Goal: Task Accomplishment & Management: Manage account settings

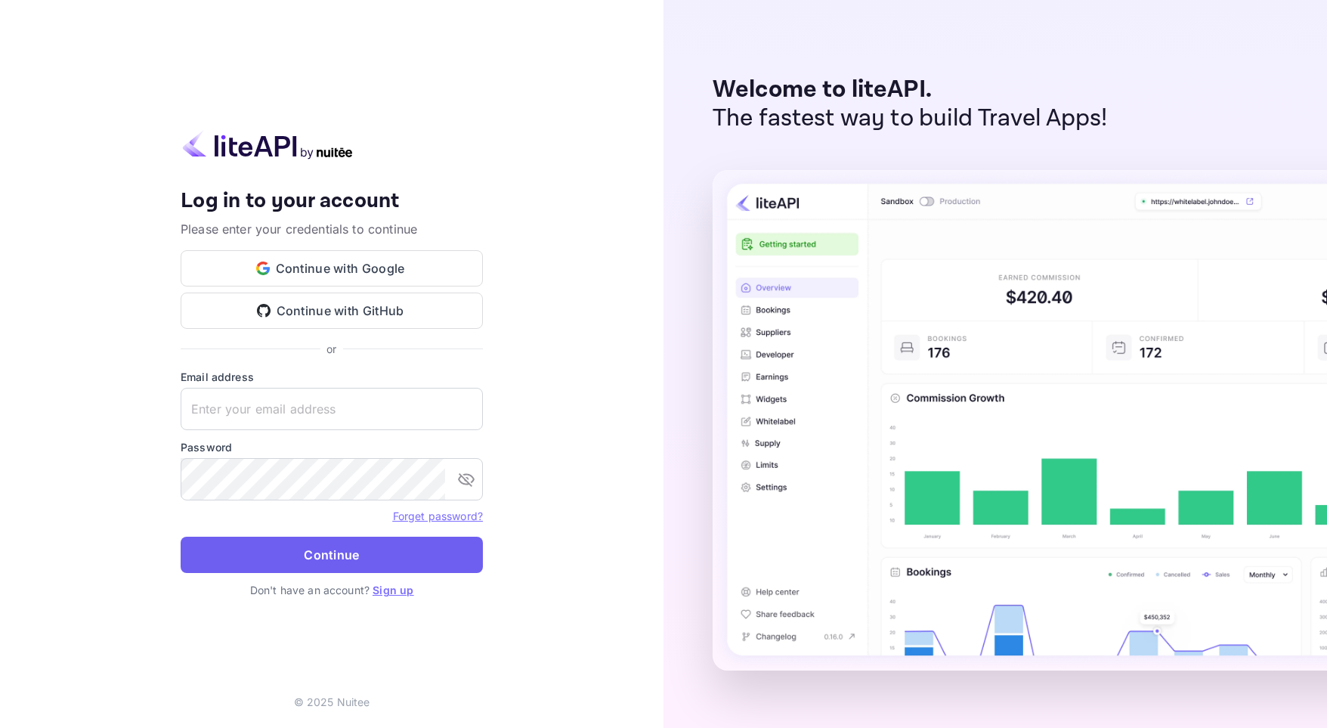
type input "[EMAIL_ADDRESS][DOMAIN_NAME]"
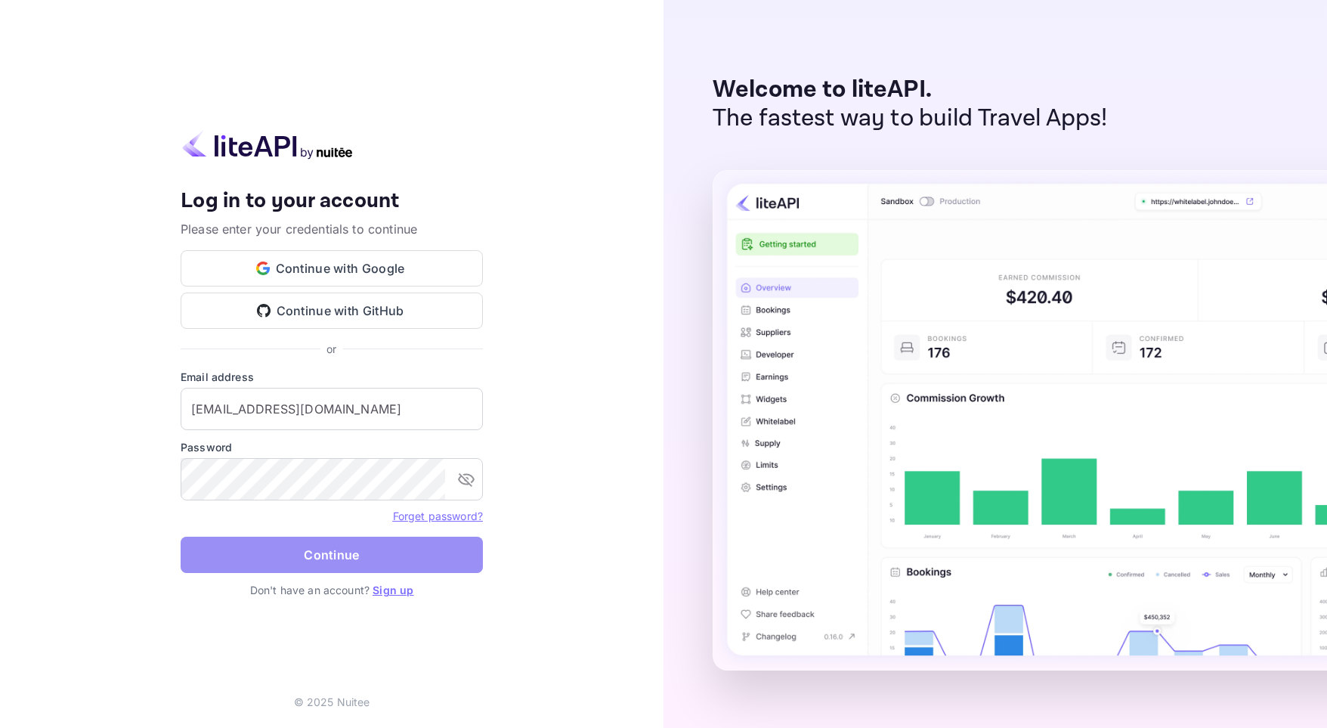
click at [362, 552] on button "Continue" at bounding box center [332, 555] width 302 height 36
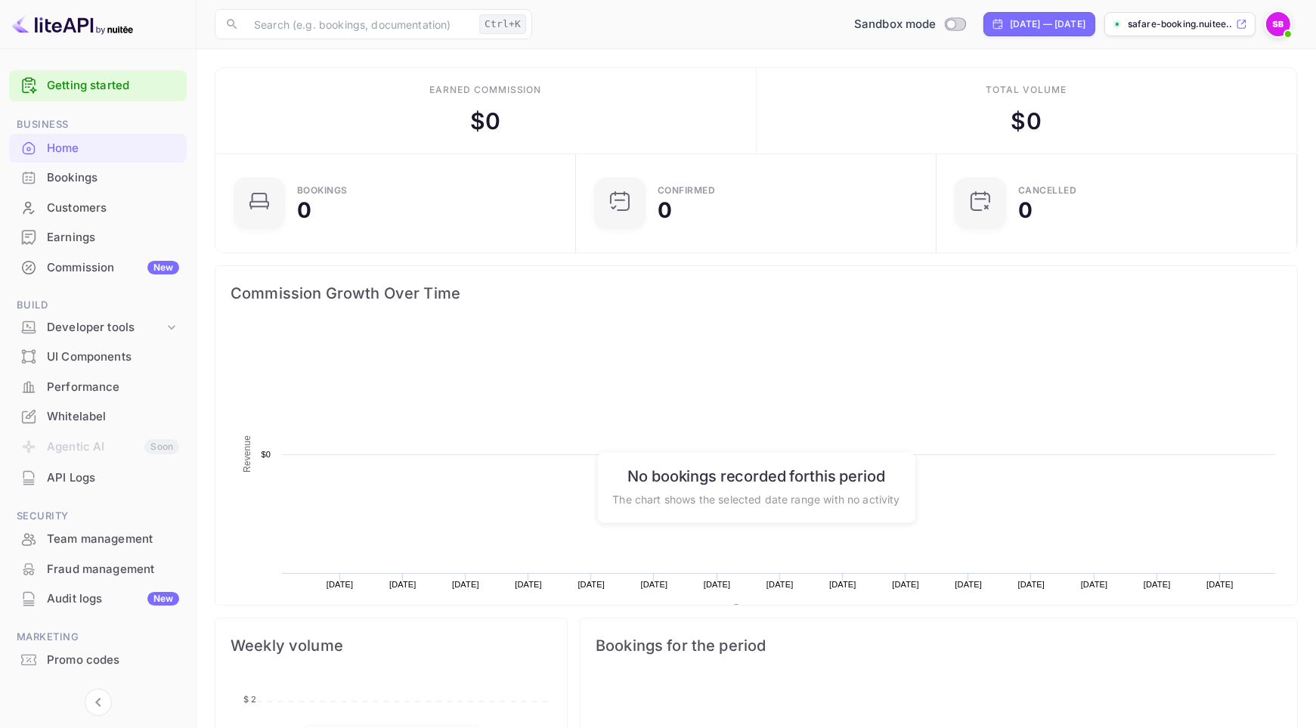
scroll to position [234, 341]
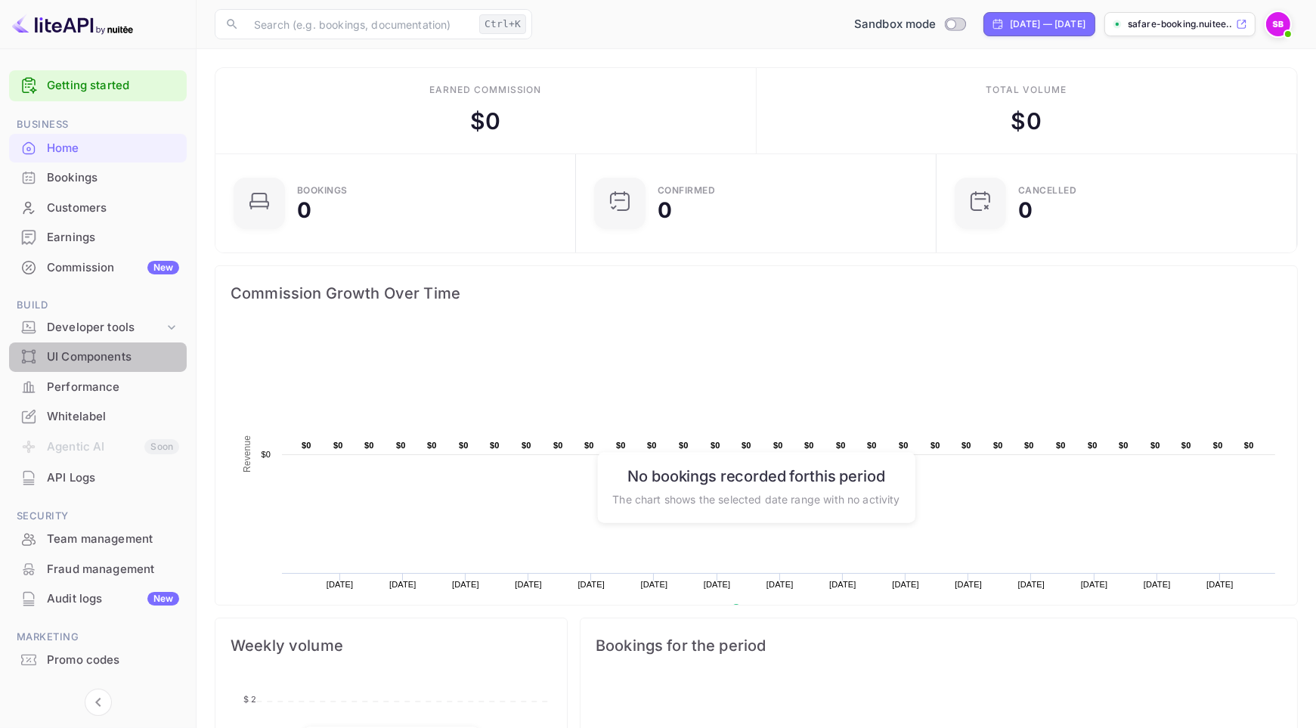
click at [110, 351] on div "UI Components" at bounding box center [113, 356] width 132 height 17
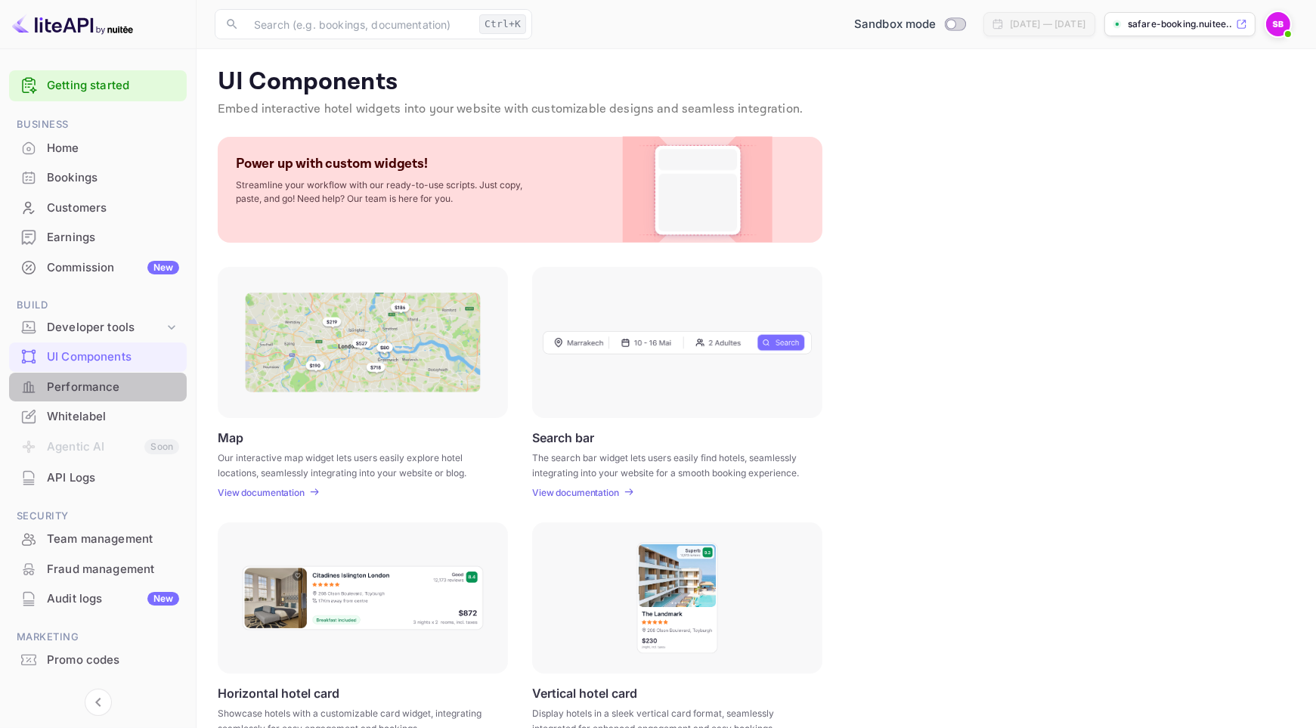
click at [139, 399] on div "Performance" at bounding box center [98, 387] width 178 height 29
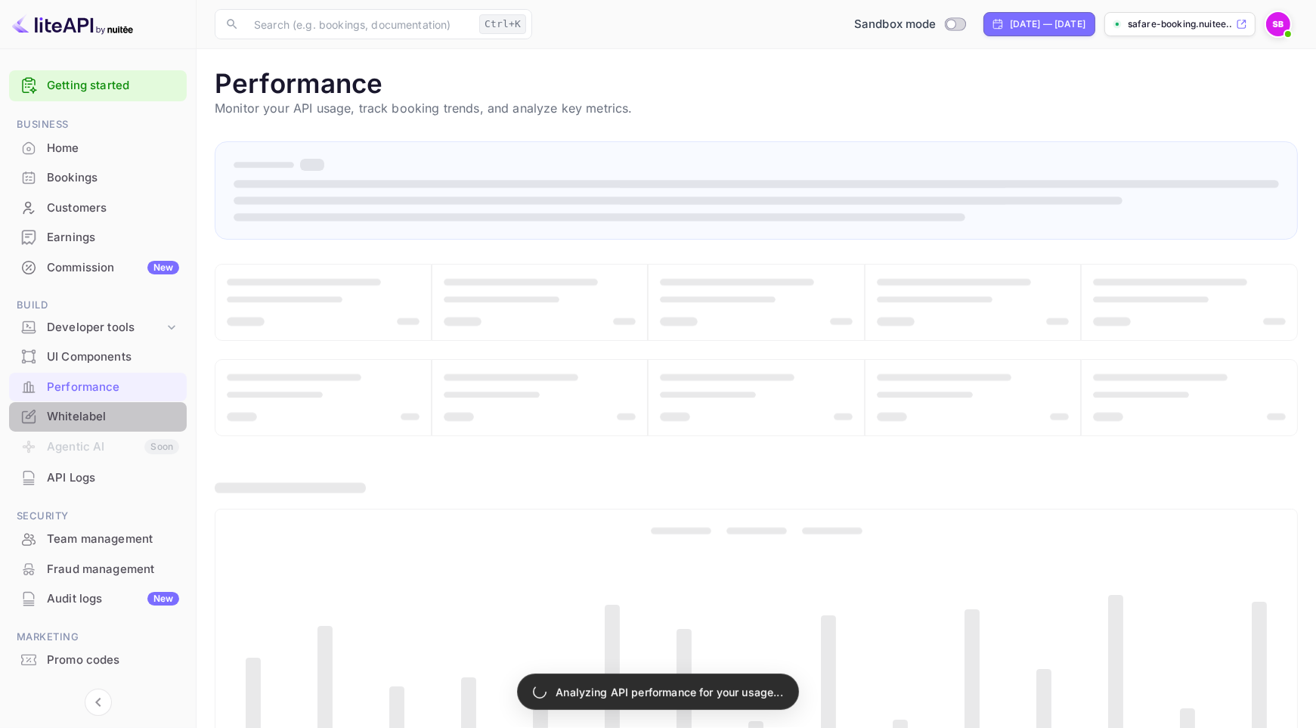
click at [116, 425] on div "Whitelabel" at bounding box center [98, 416] width 178 height 29
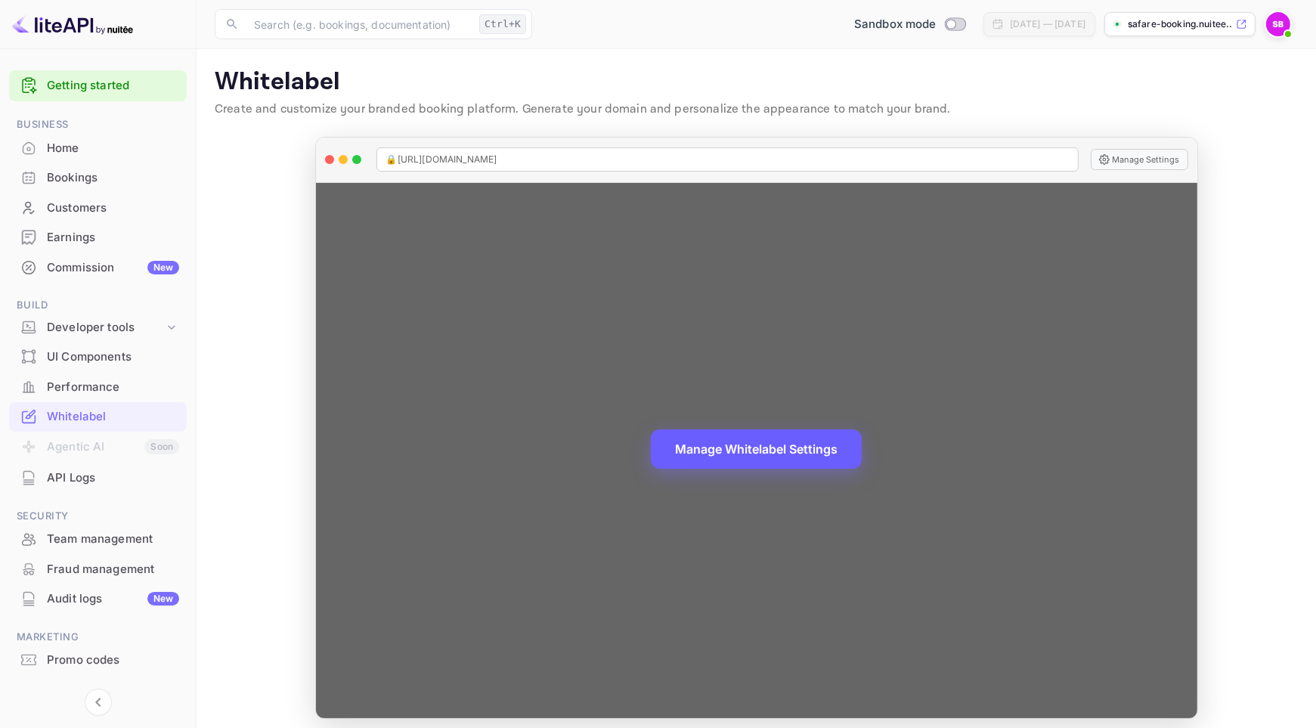
click at [744, 458] on button "Manage Whitelabel Settings" at bounding box center [756, 448] width 211 height 39
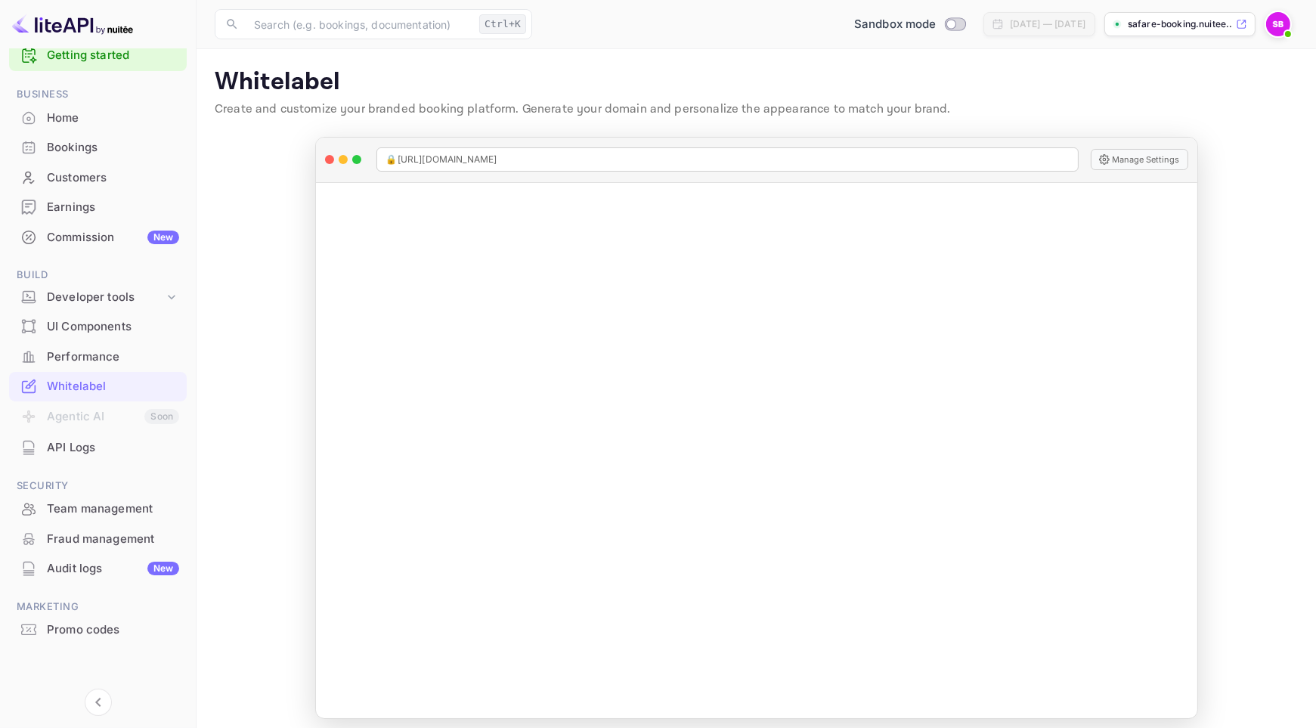
scroll to position [8, 0]
